Goal: Transaction & Acquisition: Purchase product/service

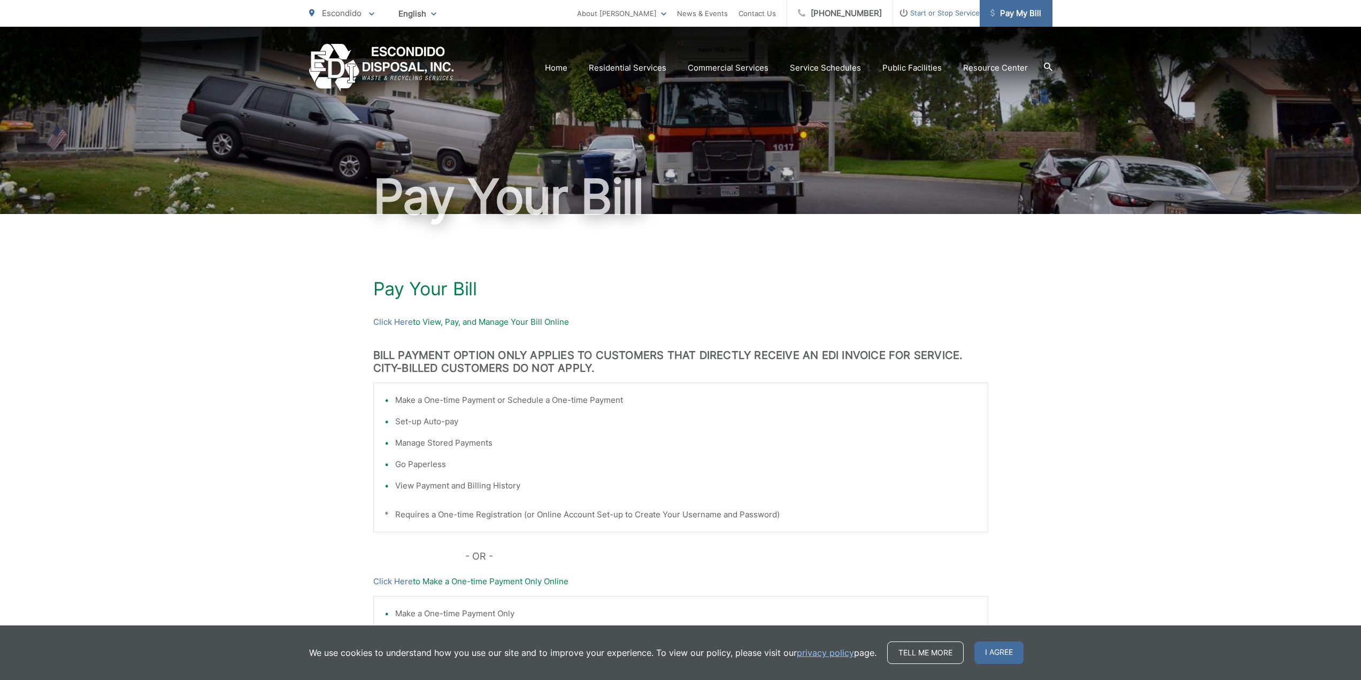
click at [1028, 15] on span "Pay My Bill" at bounding box center [1015, 13] width 51 height 13
click at [1028, 12] on span "Pay My Bill" at bounding box center [1015, 13] width 51 height 13
click at [974, 644] on span "I agree" at bounding box center [998, 652] width 49 height 22
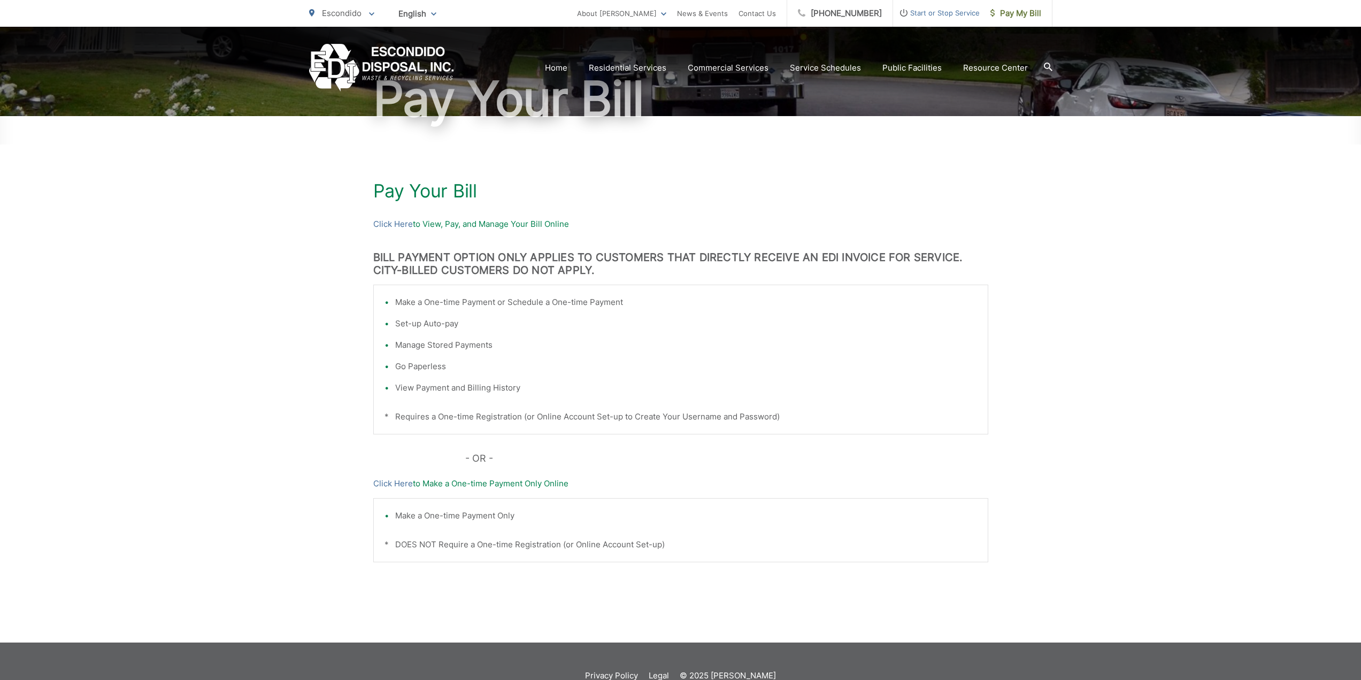
scroll to position [127, 0]
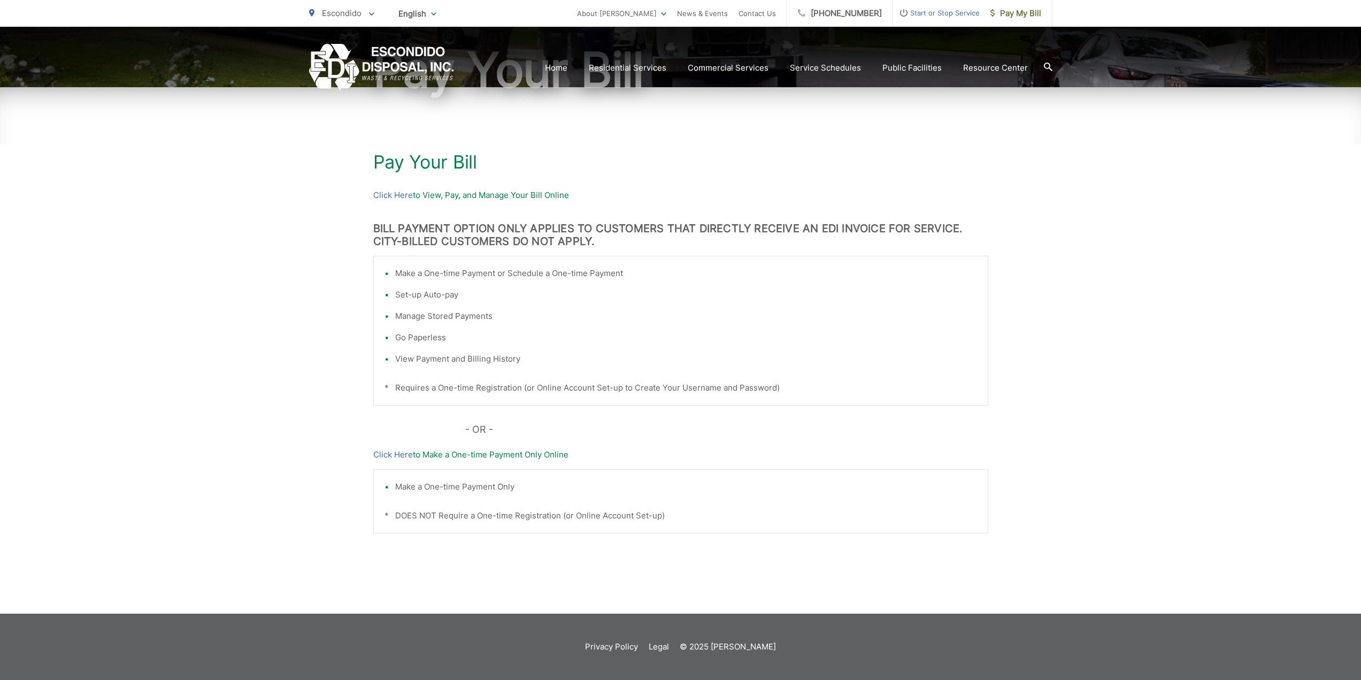
click at [541, 194] on p "Click Here to View, Pay, and Manage Your Bill Online" at bounding box center [680, 195] width 615 height 13
click at [397, 196] on link "Click Here" at bounding box center [393, 195] width 40 height 13
